Goal: Information Seeking & Learning: Learn about a topic

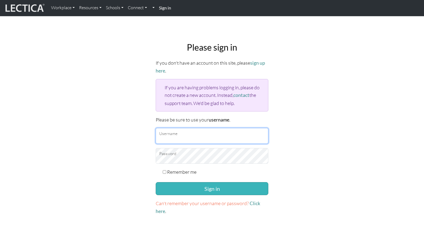
type input "bobbijones"
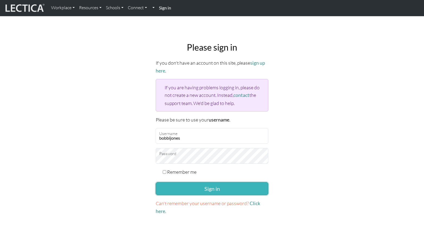
click at [209, 186] on button "Sign in" at bounding box center [212, 188] width 113 height 13
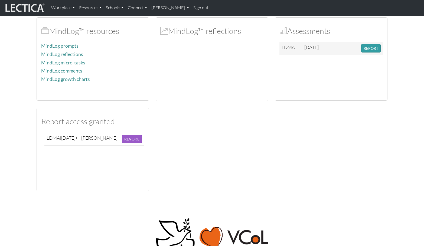
scroll to position [127, 0]
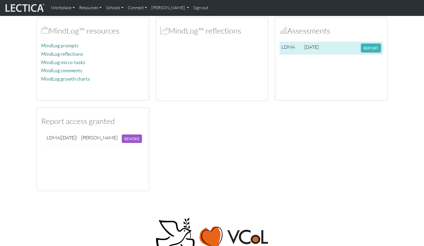
click at [368, 46] on button "REPORT" at bounding box center [370, 48] width 19 height 8
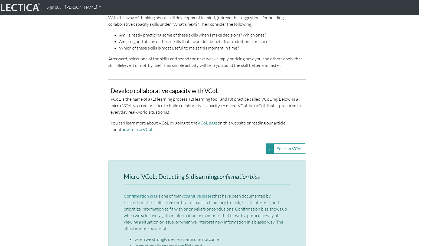
scroll to position [1064, 5]
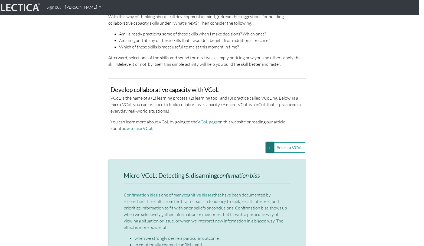
click at [268, 142] on button "Select a VCoL" at bounding box center [269, 147] width 8 height 10
click at [231, 119] on div "Develop collaborative capacity with VCoL VCoL is the name of a (1) learning pro…" at bounding box center [206, 111] width 193 height 49
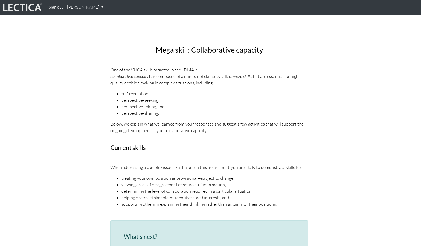
scroll to position [619, 3]
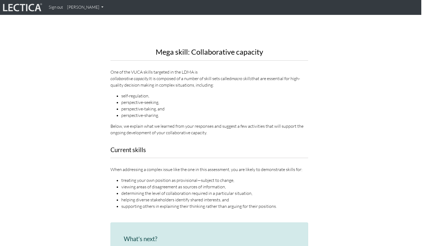
click at [276, 123] on div "Mega skill: Collaborative capacity One of the VUCA skills targeted in the LDMA …" at bounding box center [209, 20] width 206 height 241
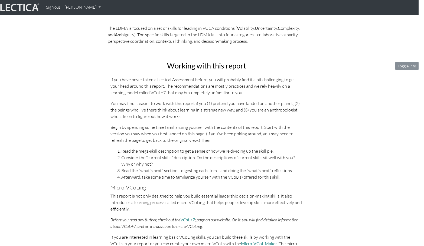
scroll to position [174, 5]
click at [411, 63] on button "Toggle info" at bounding box center [406, 66] width 23 height 8
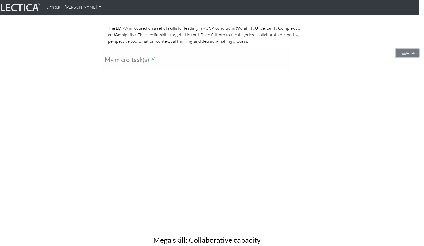
click at [408, 53] on button "Toggle info" at bounding box center [406, 53] width 23 height 8
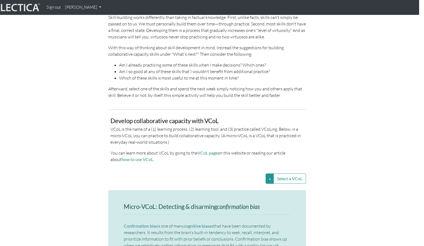
scroll to position [1034, 5]
click at [267, 173] on button "Select a VCoL" at bounding box center [269, 178] width 8 height 10
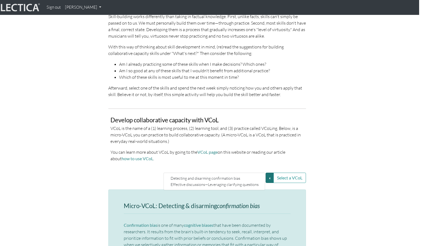
click at [256, 149] on p "You can learn more about VCoL by going to the VCoL page on this website or read…" at bounding box center [206, 155] width 193 height 13
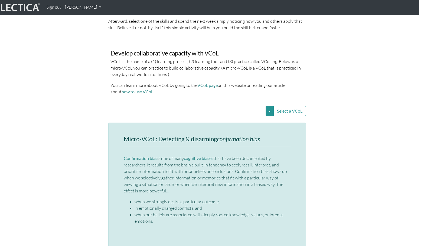
scroll to position [1106, 1]
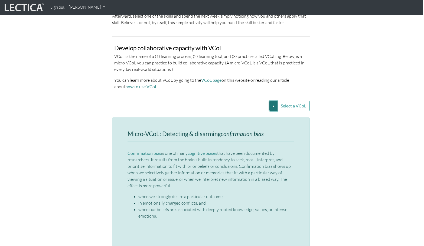
click at [271, 101] on button "Select a VCoL" at bounding box center [273, 106] width 8 height 10
click at [222, 109] on link "Effective discussions—Leveraging clarifying questions" at bounding box center [218, 112] width 91 height 6
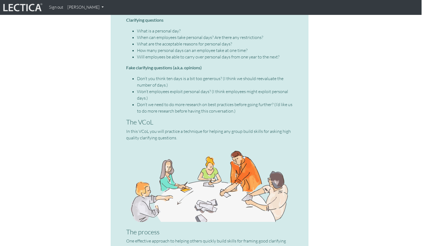
scroll to position [1369, 2]
